Goal: Obtain resource: Download file/media

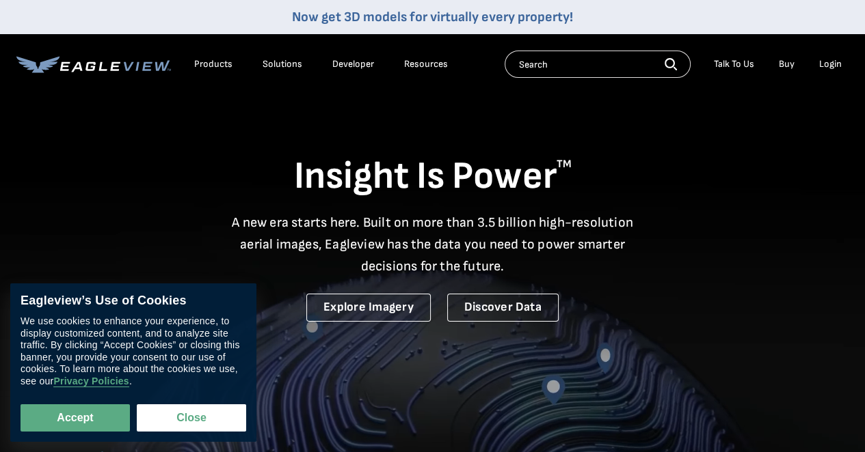
click at [822, 64] on div "Login" at bounding box center [830, 64] width 23 height 12
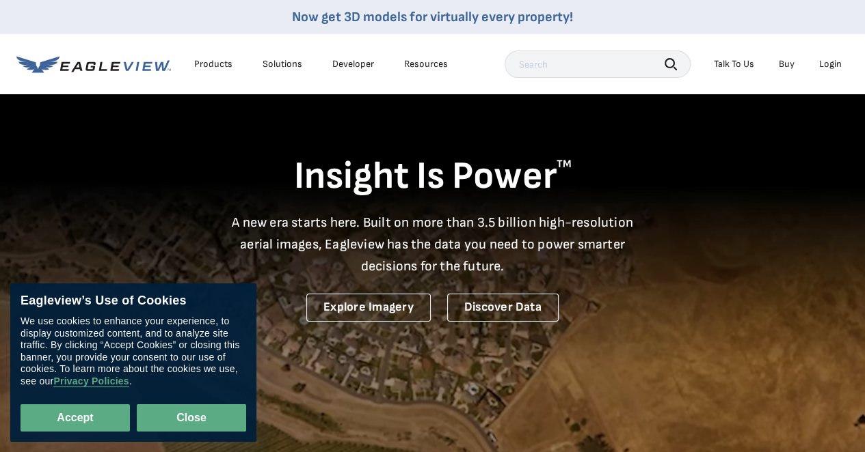
drag, startPoint x: 195, startPoint y: 420, endPoint x: 204, endPoint y: 405, distance: 17.5
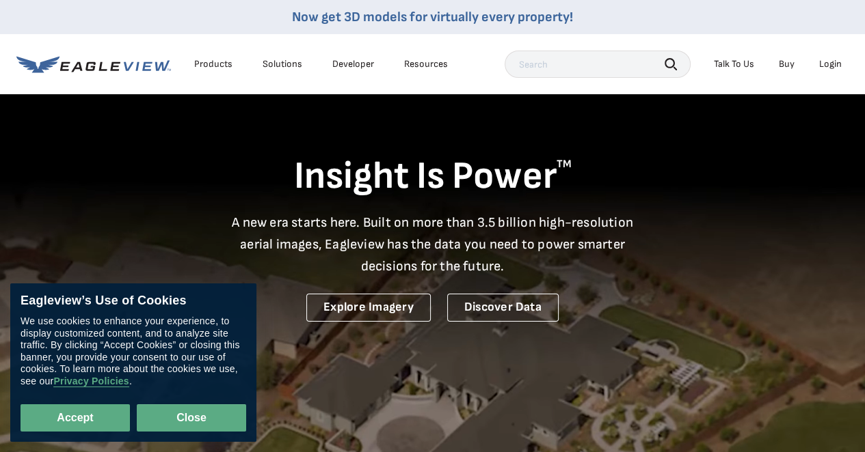
click at [195, 420] on button "Close" at bounding box center [191, 418] width 109 height 27
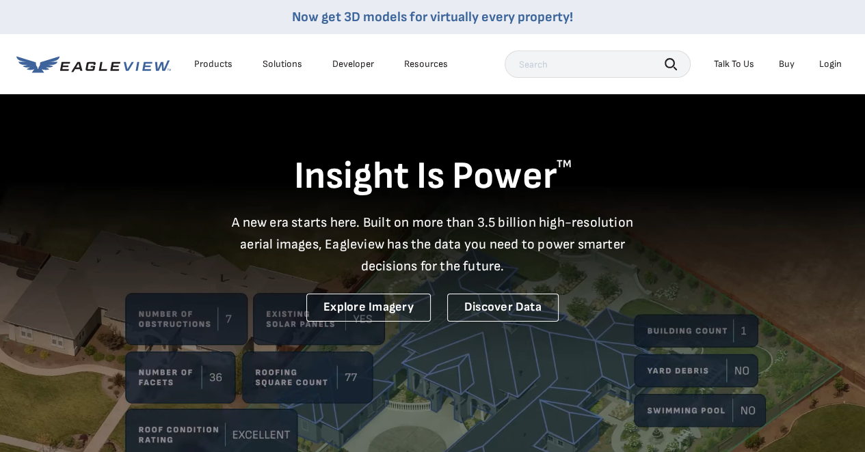
click at [826, 62] on div "Login" at bounding box center [830, 64] width 23 height 12
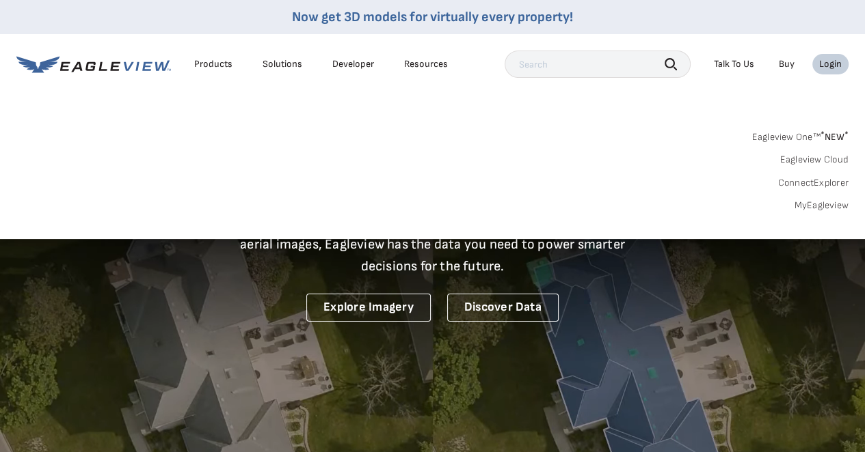
click at [836, 65] on div "Login" at bounding box center [830, 64] width 23 height 12
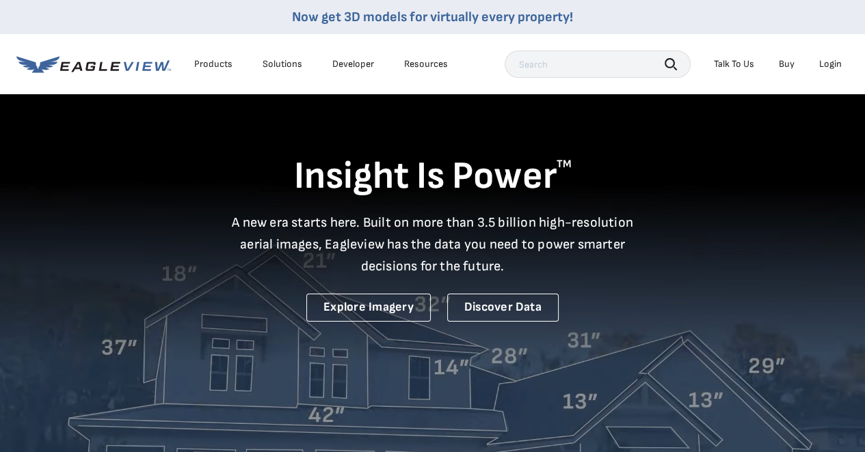
click at [826, 62] on div "Login" at bounding box center [830, 64] width 23 height 12
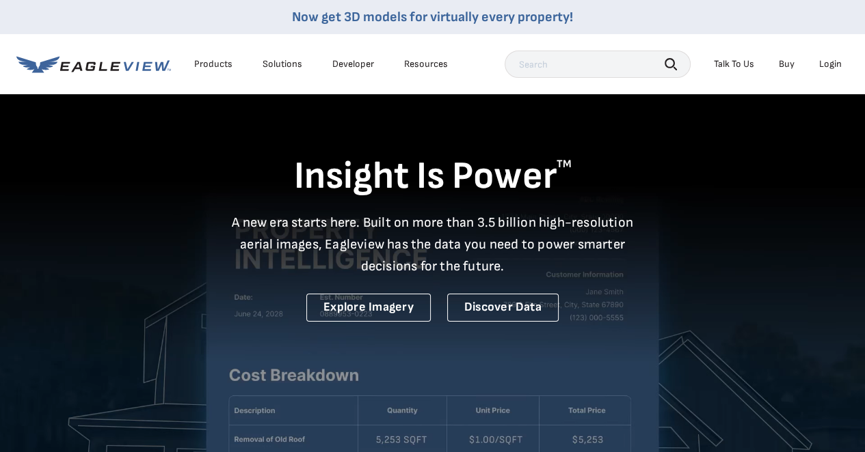
click at [832, 66] on div "Login" at bounding box center [830, 64] width 23 height 12
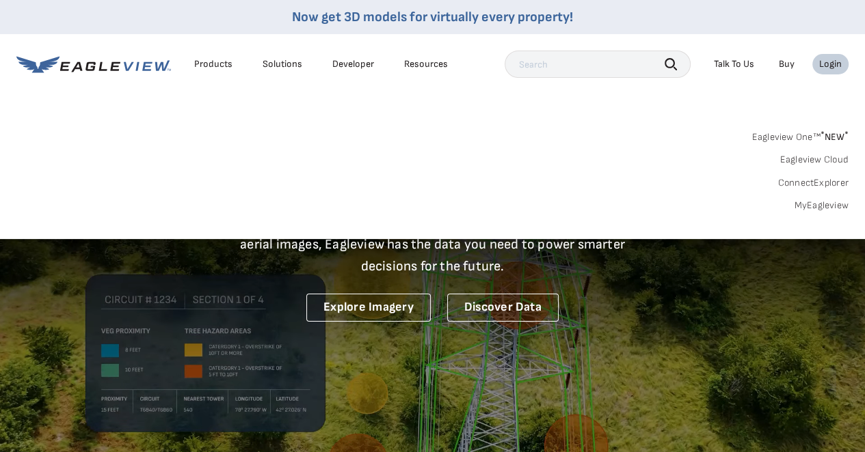
click at [832, 202] on link "MyEagleview" at bounding box center [821, 206] width 55 height 12
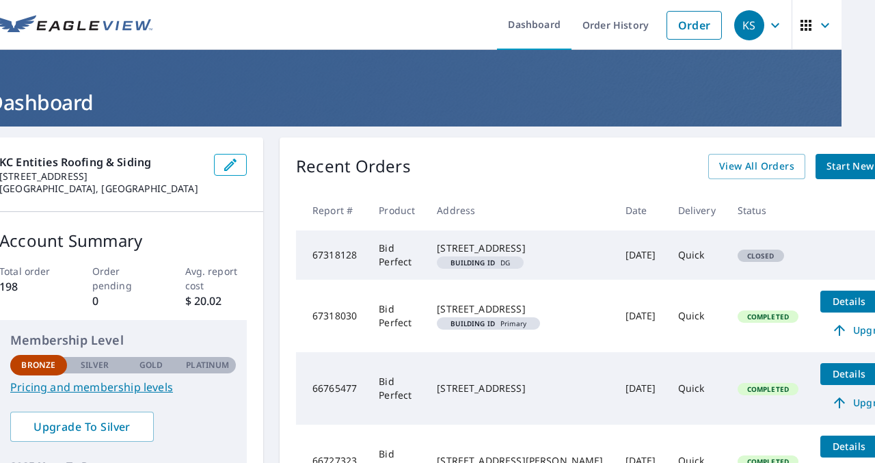
scroll to position [0, 36]
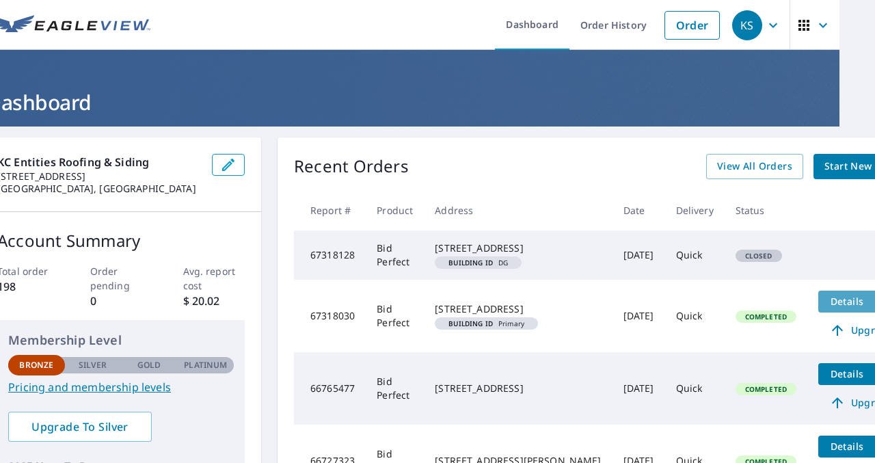
click at [826, 308] on span "Details" at bounding box center [846, 301] width 41 height 13
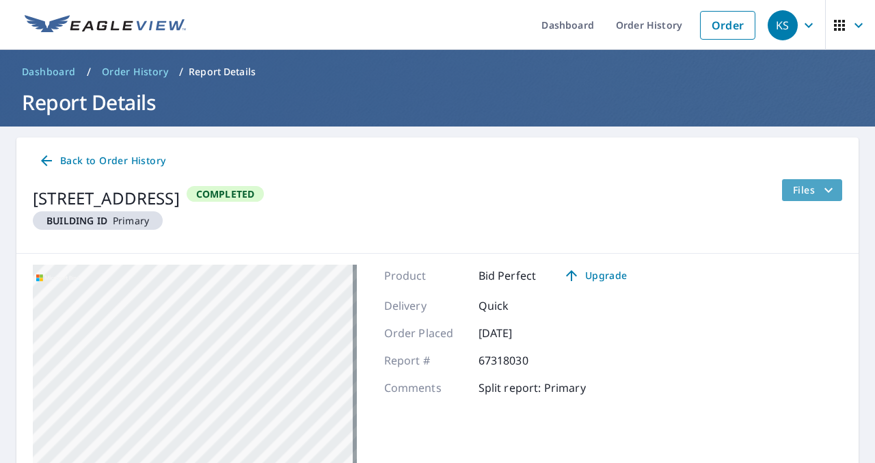
click at [804, 192] on span "Files" at bounding box center [815, 190] width 44 height 16
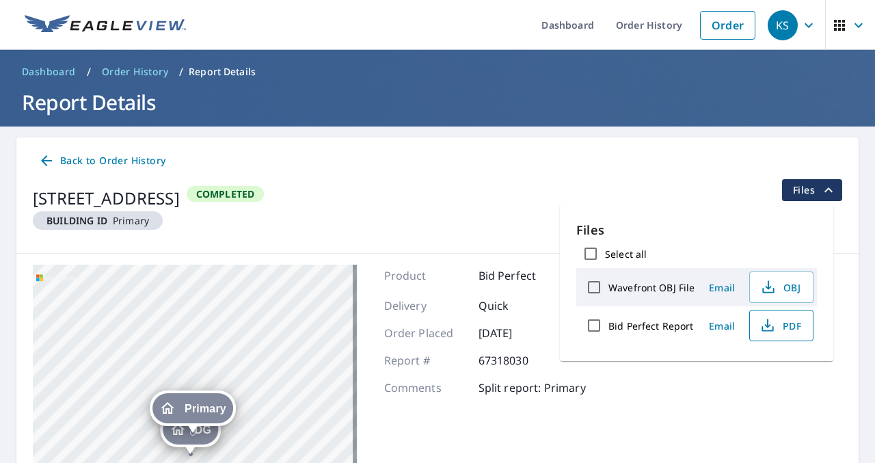
click at [788, 328] on span "PDF" at bounding box center [780, 325] width 44 height 16
